Goal: Task Accomplishment & Management: Use online tool/utility

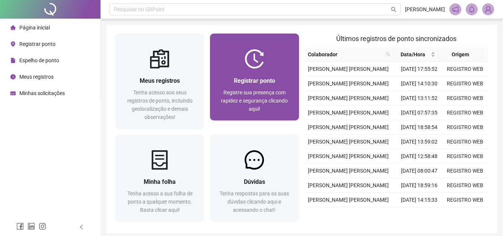
click at [266, 66] on div at bounding box center [254, 58] width 89 height 19
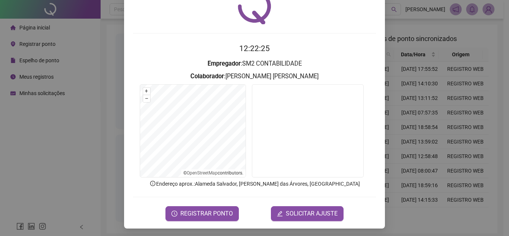
scroll to position [39, 0]
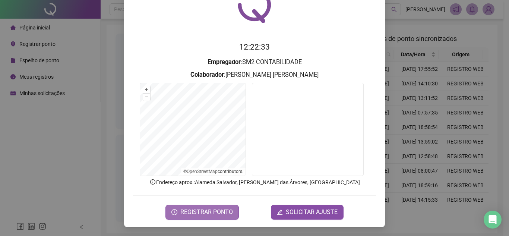
click at [202, 215] on span "REGISTRAR PONTO" at bounding box center [206, 211] width 53 height 9
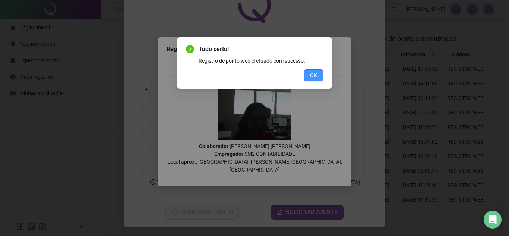
click at [306, 73] on button "OK" at bounding box center [313, 75] width 19 height 12
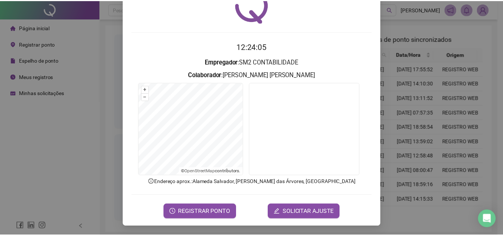
scroll to position [0, 0]
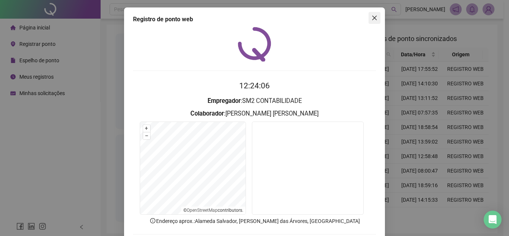
click at [374, 15] on icon "close" at bounding box center [374, 18] width 6 height 6
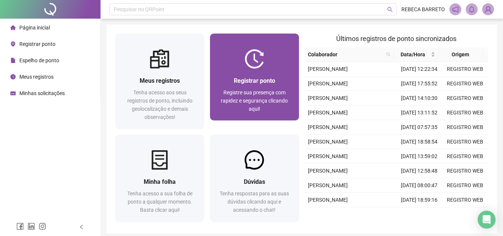
click at [262, 75] on div "Registrar ponto Registre sua presença com rapidez e segurança clicando aqui!" at bounding box center [254, 95] width 89 height 52
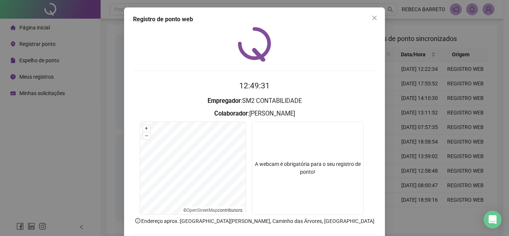
scroll to position [39, 0]
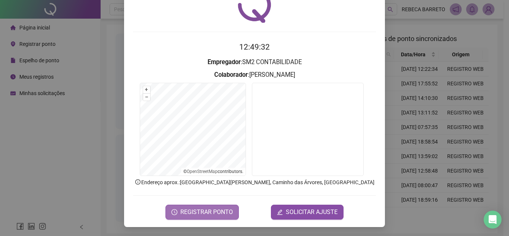
click at [201, 214] on span "REGISTRAR PONTO" at bounding box center [206, 211] width 53 height 9
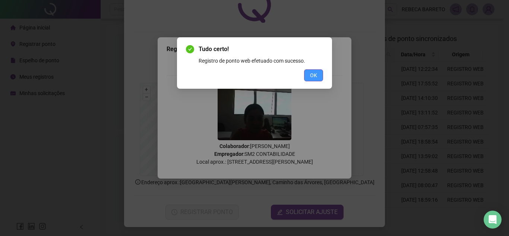
click at [307, 73] on button "OK" at bounding box center [313, 75] width 19 height 12
